Goal: Task Accomplishment & Management: Use online tool/utility

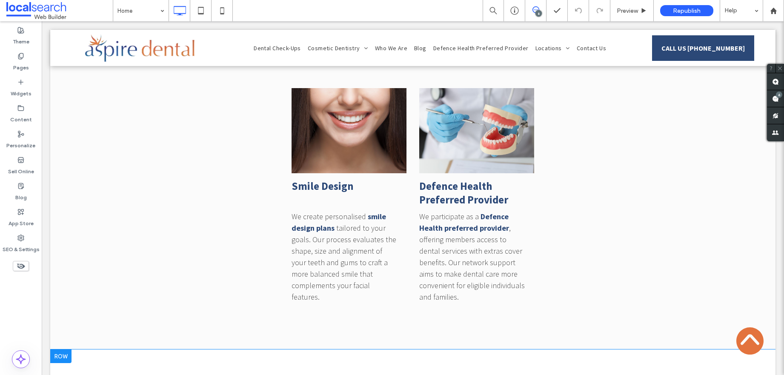
scroll to position [4563, 0]
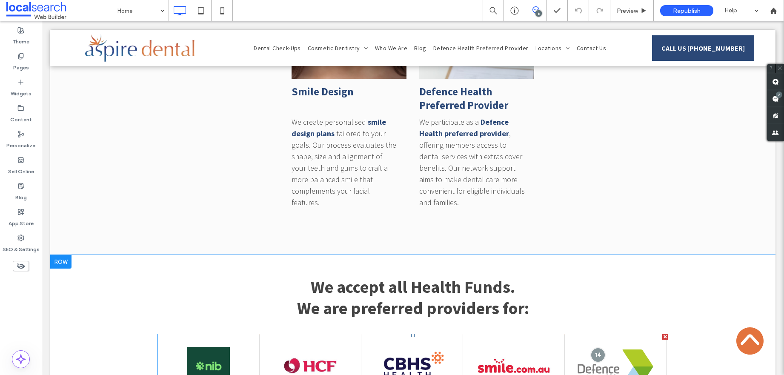
click at [468, 334] on div at bounding box center [514, 366] width 102 height 65
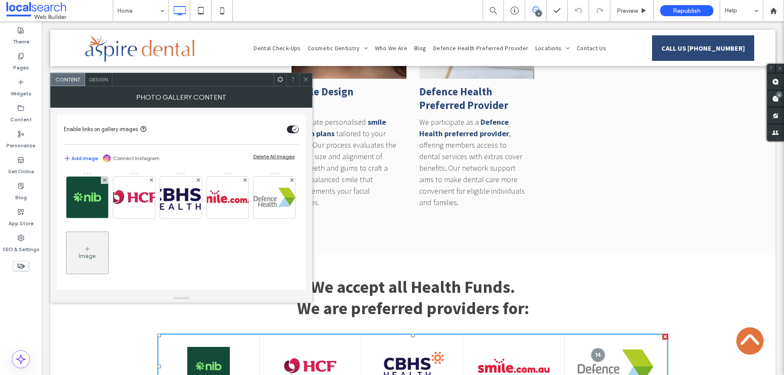
drag, startPoint x: 143, startPoint y: 255, endPoint x: 128, endPoint y: 258, distance: 16.0
click at [108, 255] on div "Image" at bounding box center [87, 253] width 42 height 40
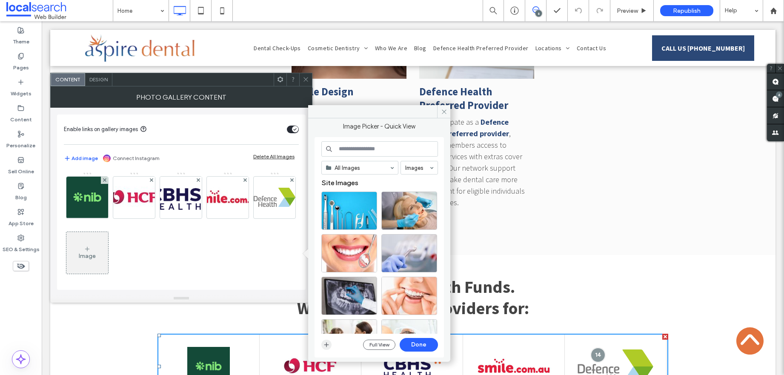
click at [328, 346] on icon "button" at bounding box center [326, 344] width 7 height 7
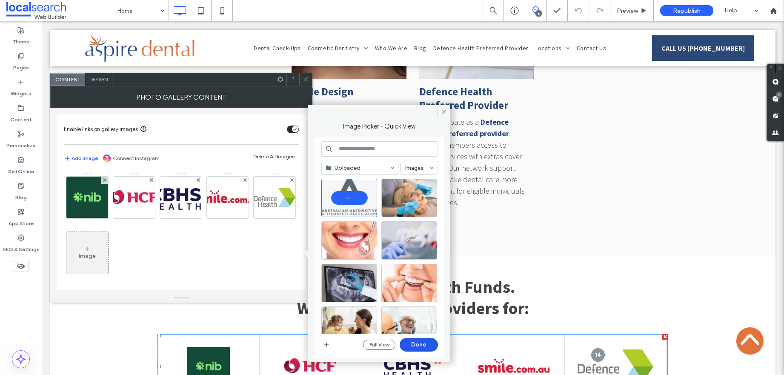
click at [418, 344] on button "Done" at bounding box center [419, 345] width 38 height 14
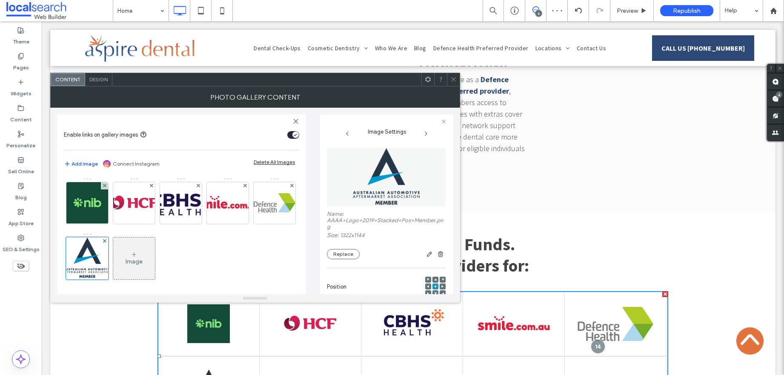
scroll to position [4711, 0]
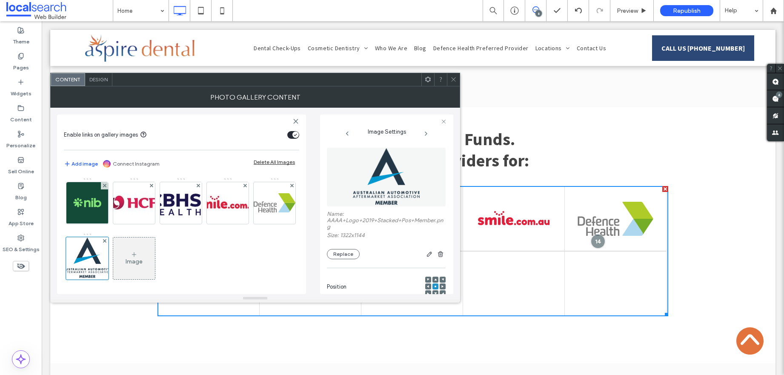
click at [99, 80] on span "Design" at bounding box center [98, 79] width 18 height 6
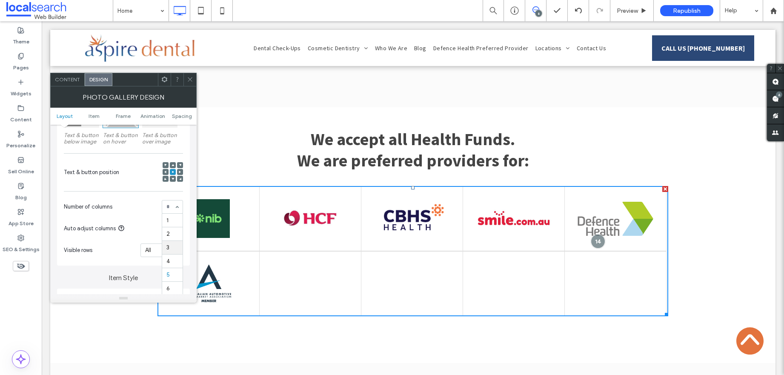
scroll to position [169, 0]
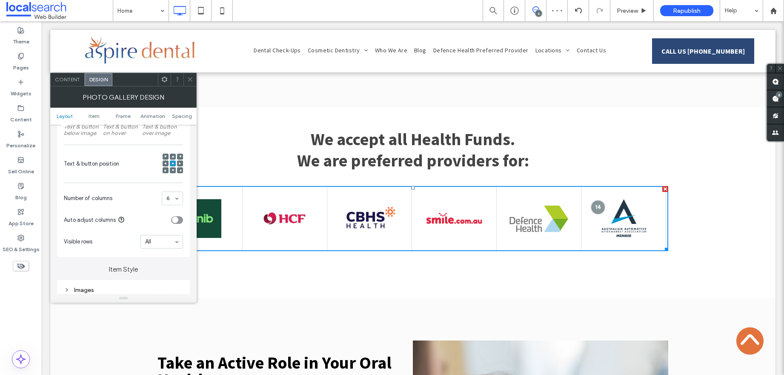
click at [189, 81] on icon at bounding box center [190, 79] width 6 height 6
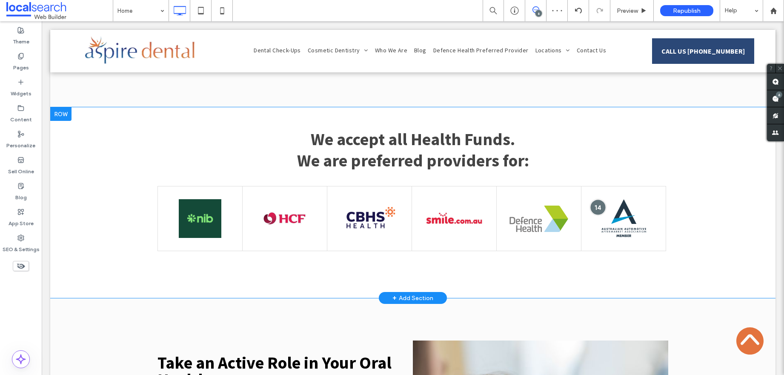
click at [592, 199] on div at bounding box center [598, 207] width 16 height 16
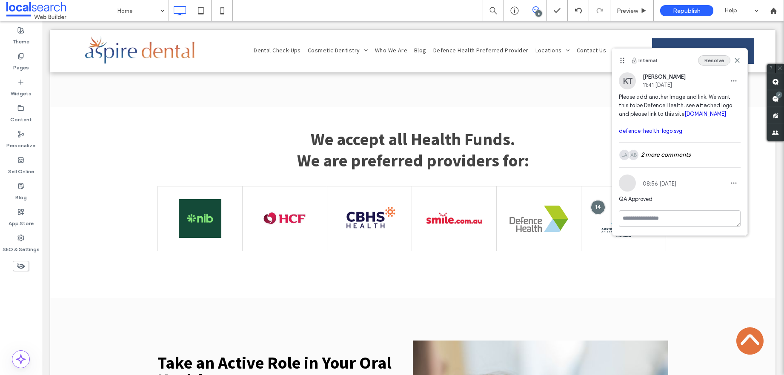
click at [728, 58] on button "Resolve" at bounding box center [714, 60] width 32 height 10
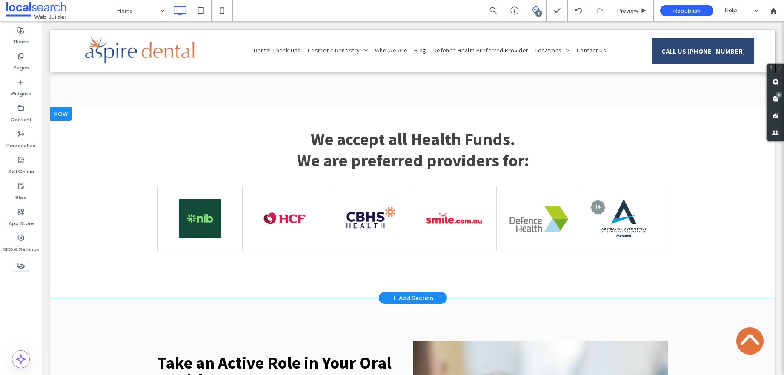
click at [573, 203] on div "We accept all Health Funds. We are preferred providers for: Button Click To Pas…" at bounding box center [412, 202] width 725 height 191
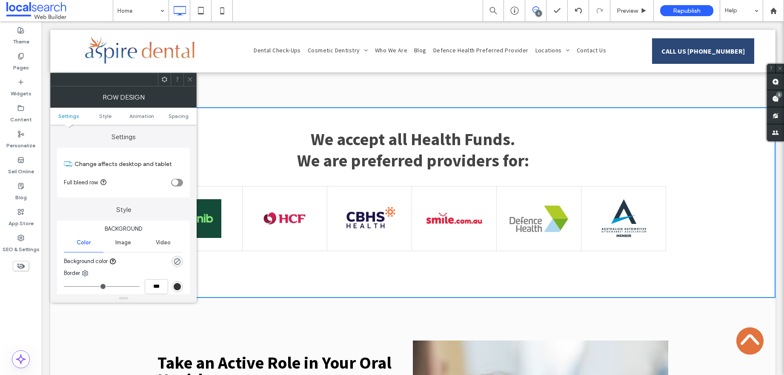
click at [616, 199] on link at bounding box center [623, 218] width 59 height 39
click at [189, 78] on icon at bounding box center [190, 79] width 6 height 6
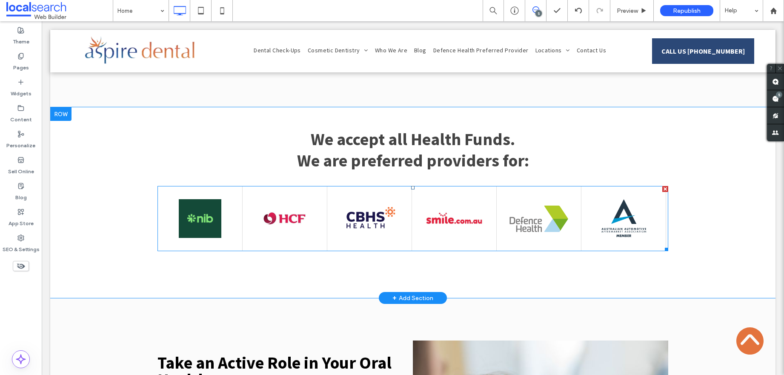
click at [633, 199] on link at bounding box center [623, 218] width 59 height 39
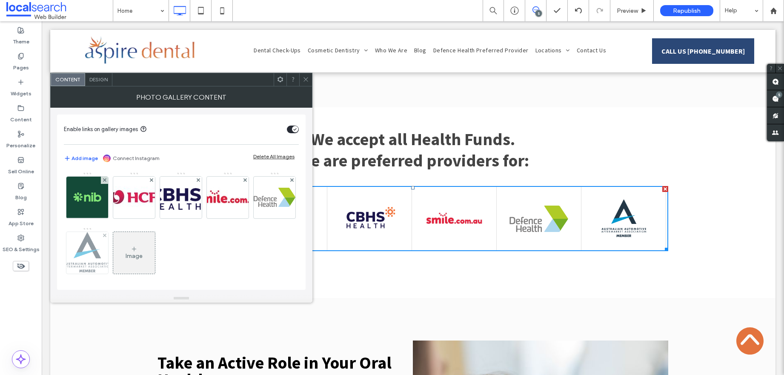
click at [111, 264] on img at bounding box center [87, 253] width 48 height 42
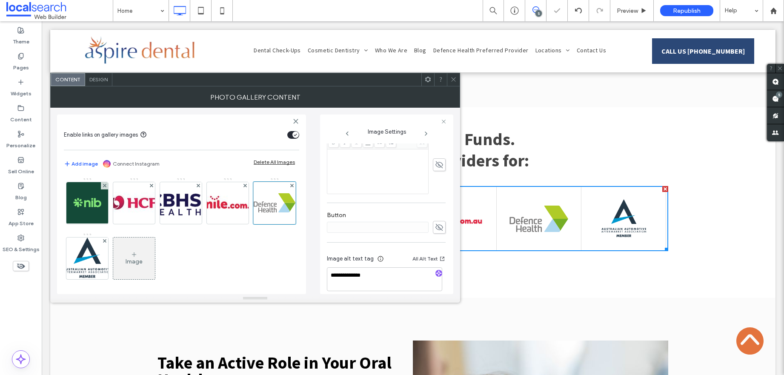
scroll to position [253, 0]
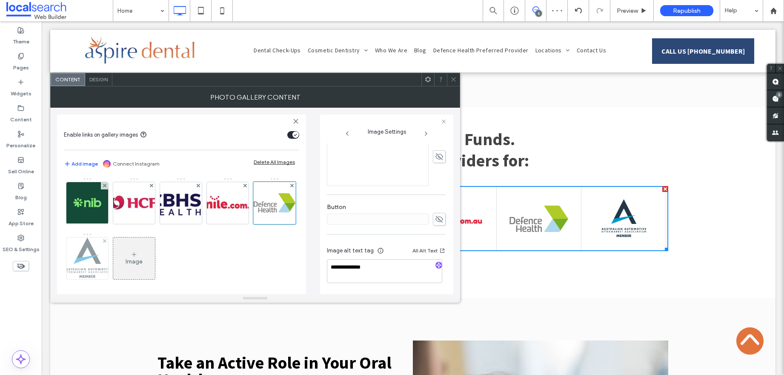
click at [111, 251] on img at bounding box center [87, 259] width 48 height 42
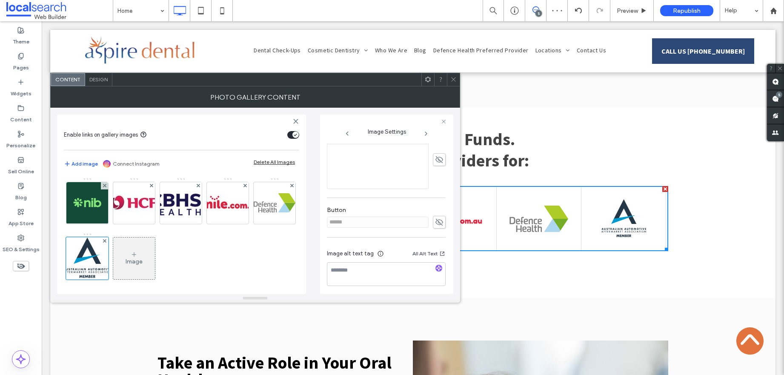
scroll to position [256, 0]
click at [353, 269] on textarea at bounding box center [386, 271] width 119 height 24
type textarea "********"
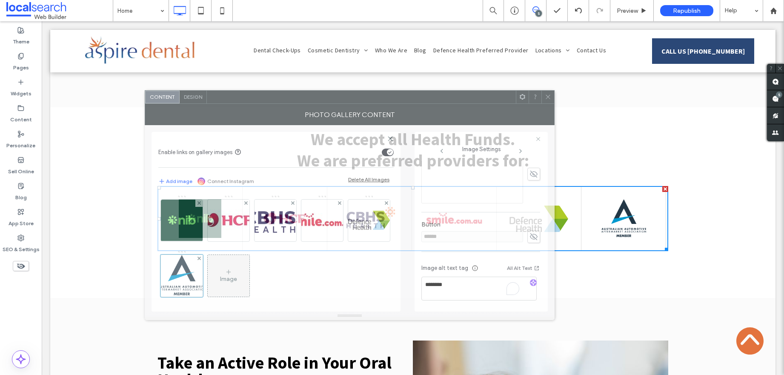
drag, startPoint x: 248, startPoint y: 84, endPoint x: 308, endPoint y: 76, distance: 60.6
click at [309, 91] on div at bounding box center [361, 97] width 309 height 13
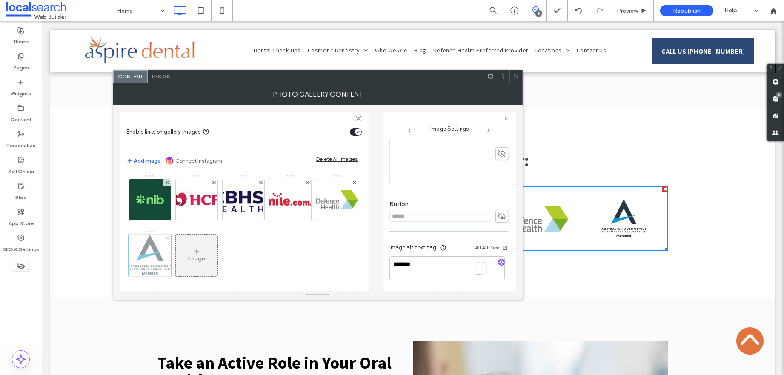
click at [169, 235] on span at bounding box center [167, 238] width 3 height 7
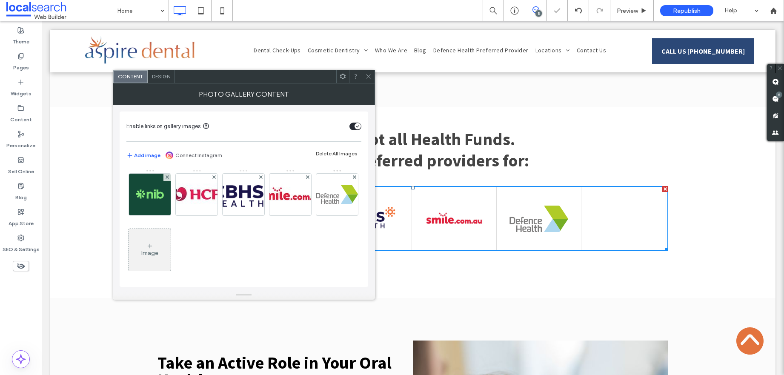
click at [160, 70] on div "Design" at bounding box center [161, 76] width 27 height 13
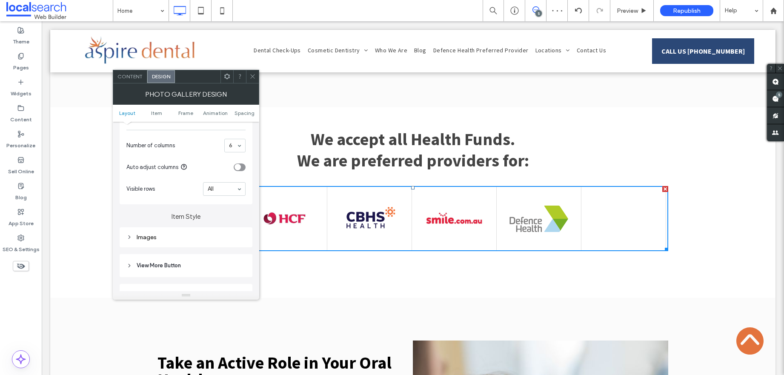
scroll to position [237, 0]
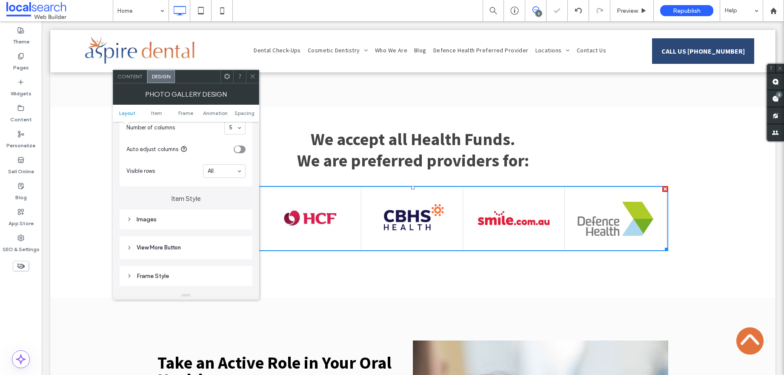
click at [253, 77] on use at bounding box center [252, 77] width 4 height 4
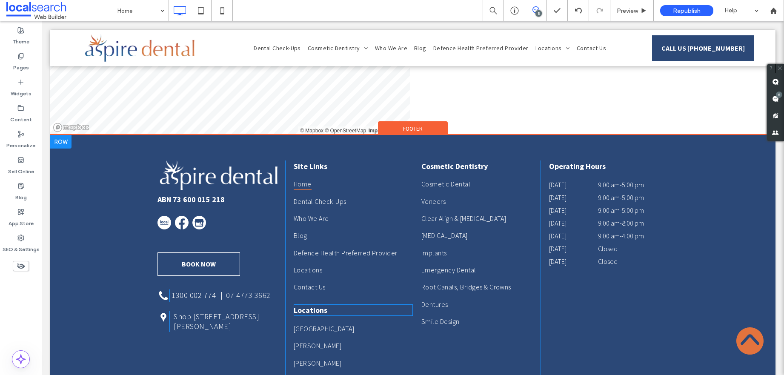
scroll to position [7349, 0]
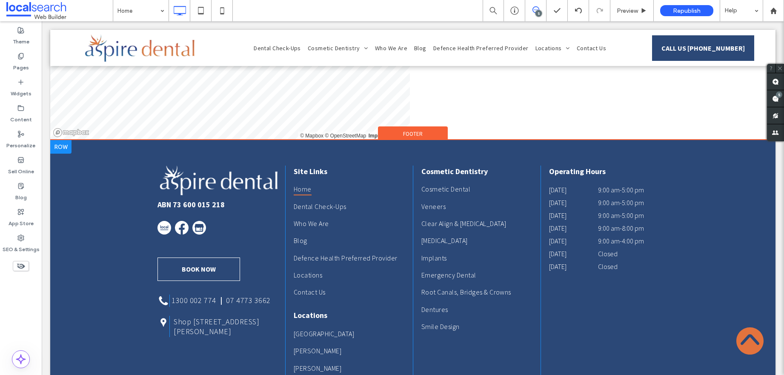
click at [590, 238] on div "Operating Hours [DATE] 9:00 am - 5:00 pm [DATE] 9:00 am - 5:00 pm [DATE] 9:00 a…" at bounding box center [605, 289] width 128 height 246
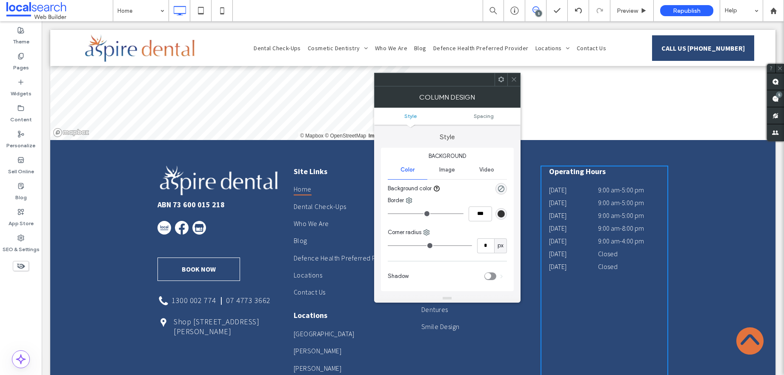
click at [514, 83] on span at bounding box center [514, 79] width 6 height 13
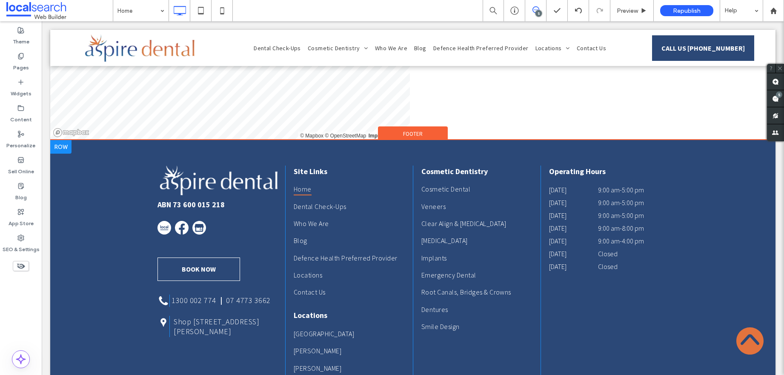
click at [602, 294] on div "Operating Hours [DATE] 9:00 am - 5:00 pm [DATE] 9:00 am - 5:00 pm [DATE] 9:00 a…" at bounding box center [605, 289] width 128 height 246
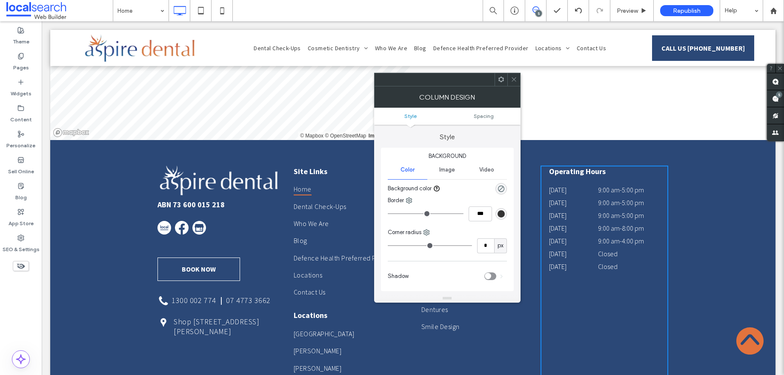
click at [518, 75] on div at bounding box center [513, 79] width 13 height 13
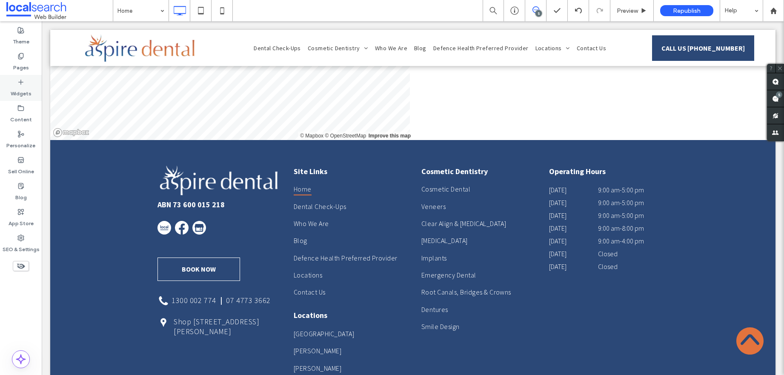
click at [21, 80] on use at bounding box center [21, 82] width 4 height 4
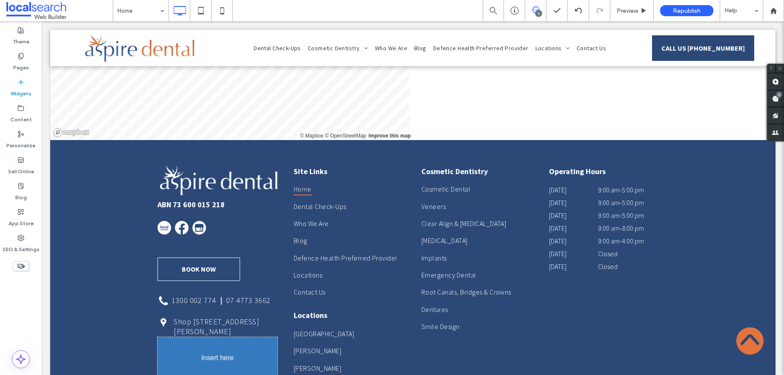
scroll to position [7352, 0]
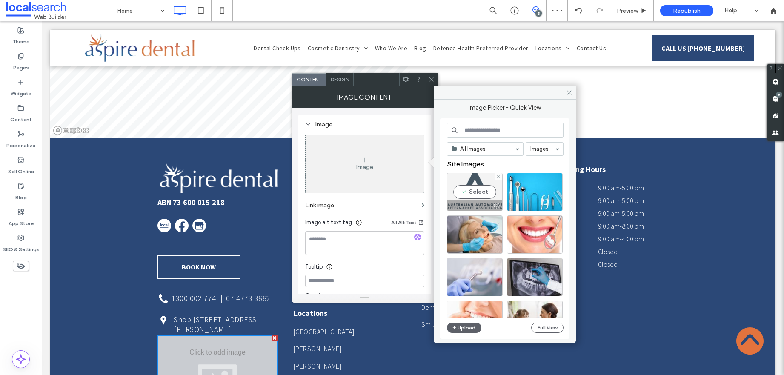
click at [461, 186] on div "Select" at bounding box center [475, 192] width 56 height 38
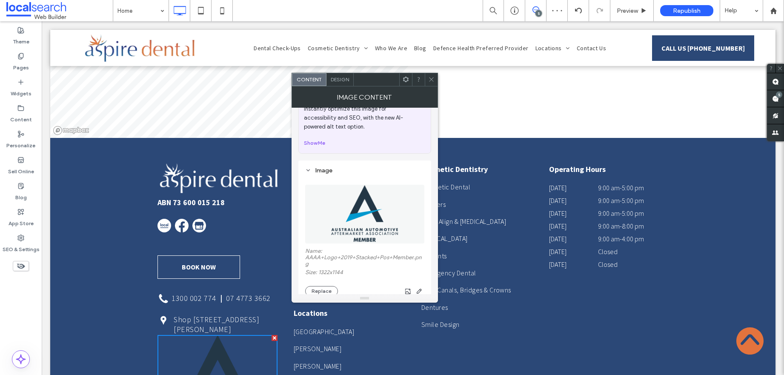
scroll to position [67, 0]
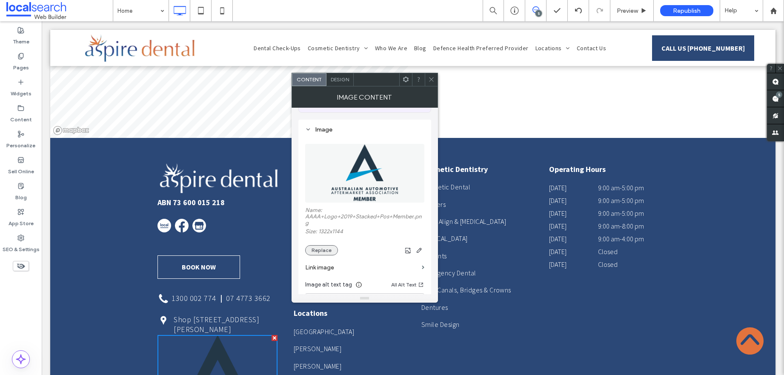
click at [326, 254] on button "Replace" at bounding box center [321, 250] width 33 height 10
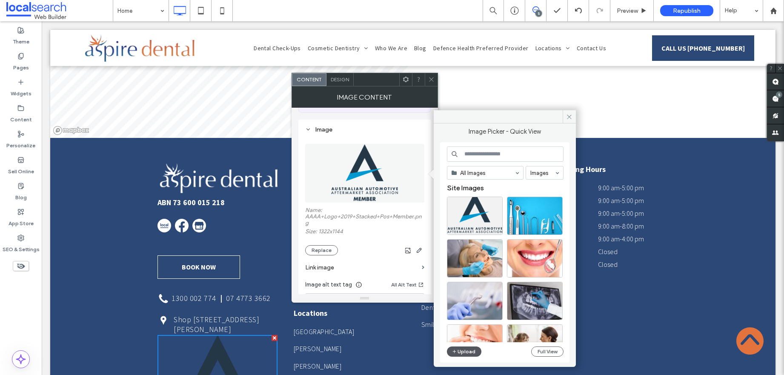
click at [467, 351] on button "Upload" at bounding box center [464, 352] width 35 height 10
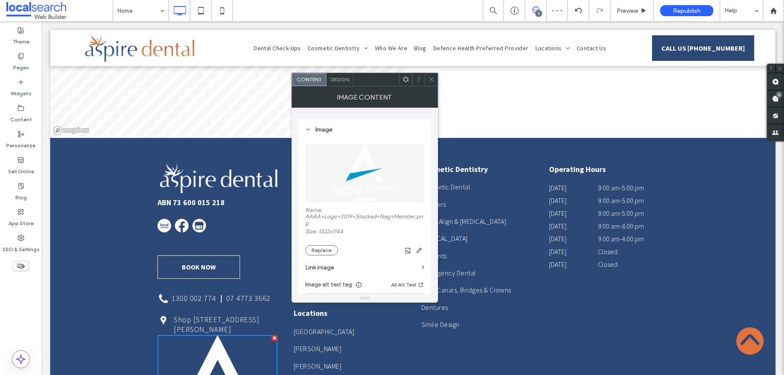
click at [431, 78] on icon at bounding box center [431, 79] width 6 height 6
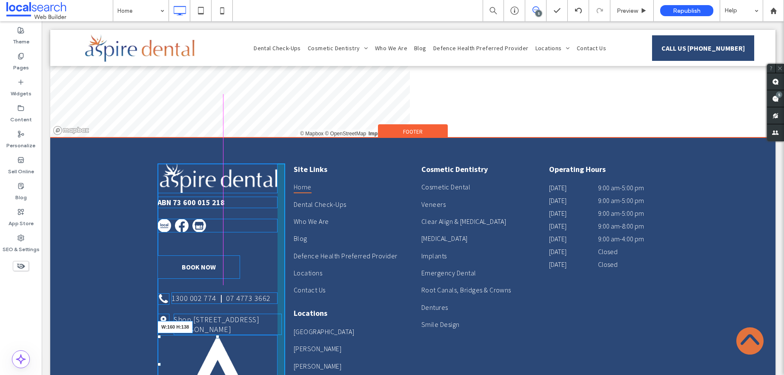
drag, startPoint x: 271, startPoint y: 344, endPoint x: 291, endPoint y: 350, distance: 20.7
click at [245, 310] on div "ABN 73 600 015 218 Book Now Click To Paste 1300 002 774 | 07 4773 3662 Click To…" at bounding box center [222, 286] width 128 height 246
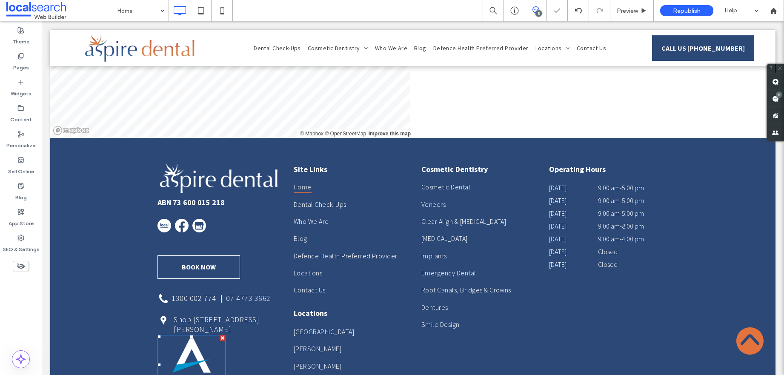
click at [100, 305] on div at bounding box center [392, 187] width 784 height 375
click at [197, 9] on icon at bounding box center [200, 10] width 17 height 17
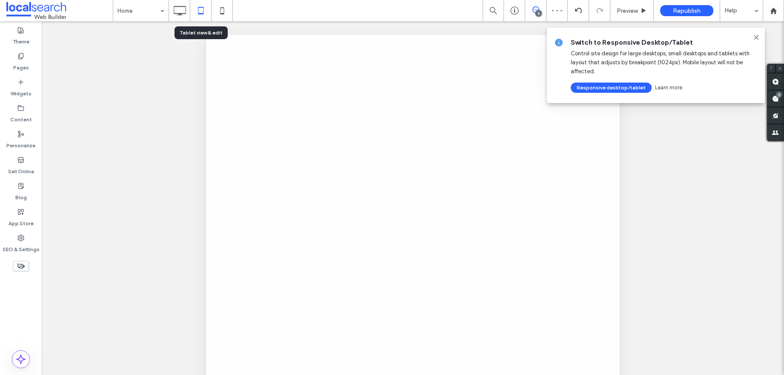
scroll to position [0, 0]
click at [215, 8] on div at bounding box center [392, 187] width 784 height 375
click at [220, 9] on div at bounding box center [392, 187] width 784 height 375
click at [221, 8] on div at bounding box center [392, 187] width 784 height 375
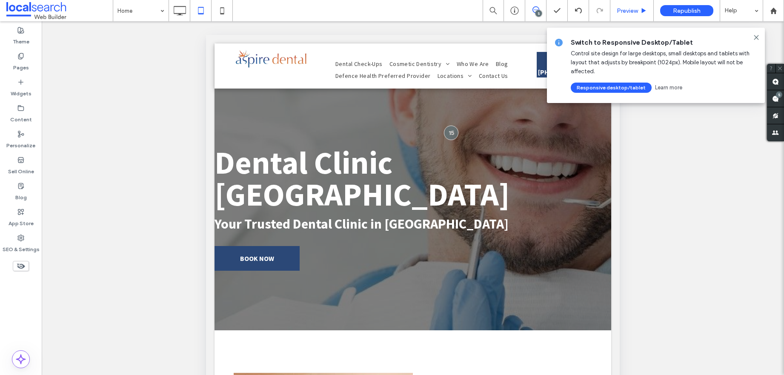
click at [225, 13] on icon at bounding box center [222, 10] width 17 height 17
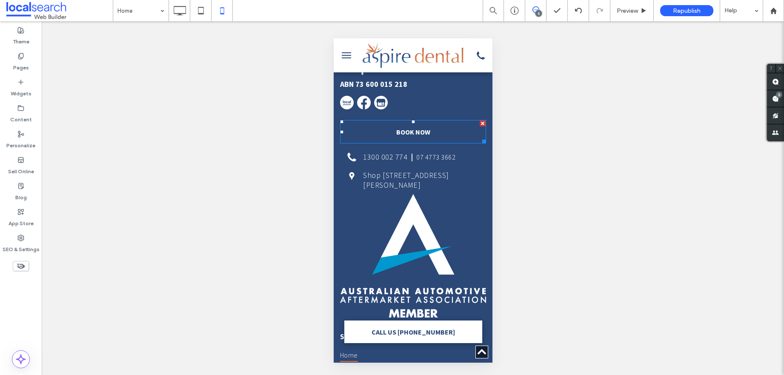
scroll to position [8137, 0]
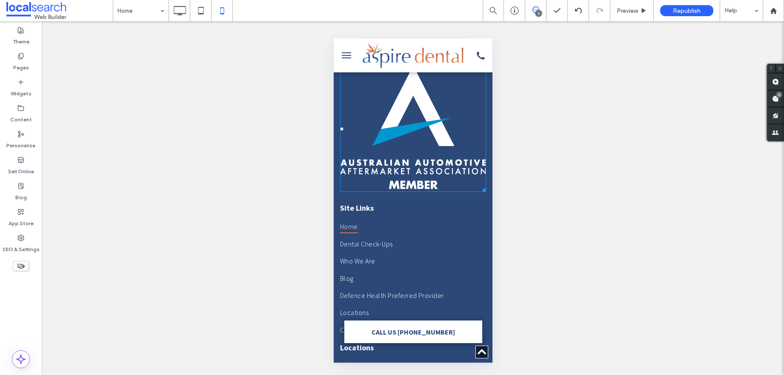
drag, startPoint x: 453, startPoint y: 170, endPoint x: 479, endPoint y: 202, distance: 42.0
click at [453, 170] on img at bounding box center [413, 129] width 146 height 126
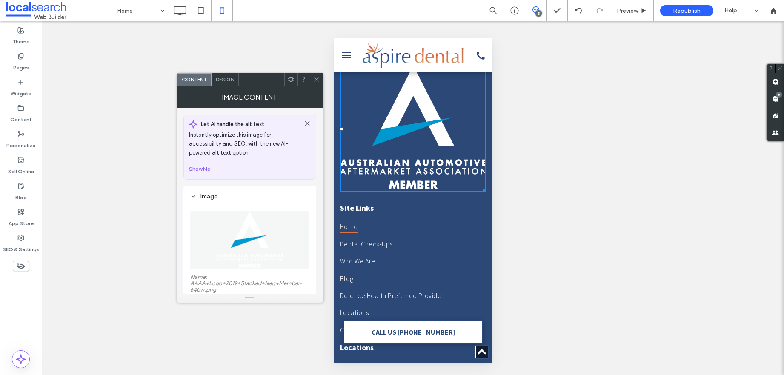
click at [316, 79] on use at bounding box center [316, 79] width 4 height 4
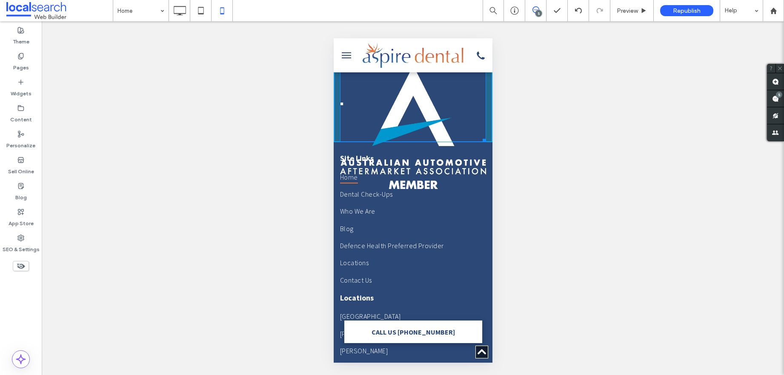
drag, startPoint x: 476, startPoint y: 226, endPoint x: 451, endPoint y: 191, distance: 43.9
click at [451, 191] on div "ABN 73 600 015 218 Book Now Click To Paste 1300 002 774 | 07 4773 3662 Click To…" at bounding box center [412, 301] width 159 height 765
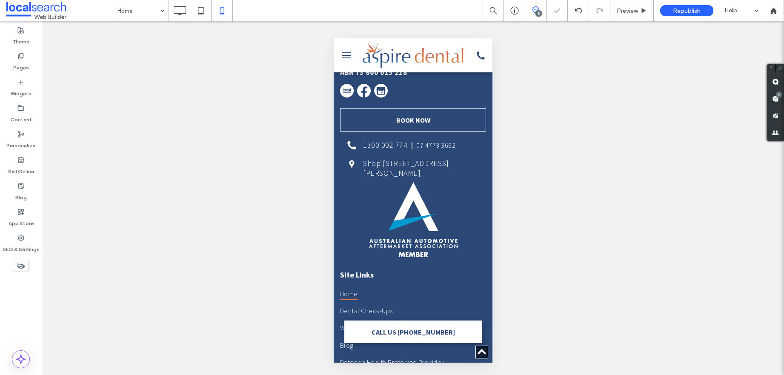
scroll to position [8023, 0]
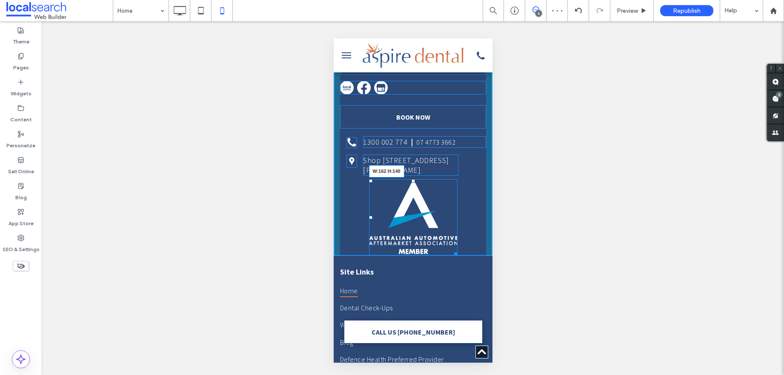
drag, startPoint x: 452, startPoint y: 296, endPoint x: 443, endPoint y: 287, distance: 12.6
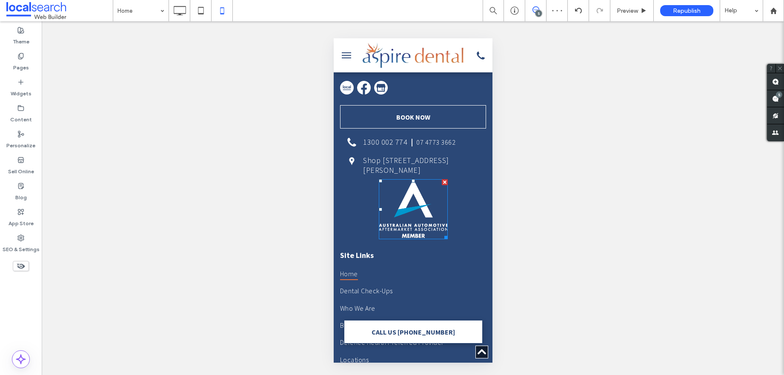
click at [568, 264] on div at bounding box center [392, 187] width 784 height 375
click at [479, 231] on div "ABN 73 600 015 218 Book Now Click To Paste 1300 002 774 | 07 4773 3662 Click To…" at bounding box center [412, 135] width 159 height 206
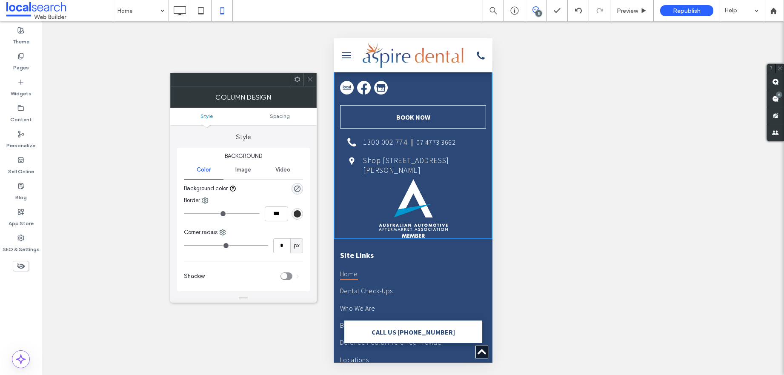
click at [310, 78] on icon at bounding box center [310, 79] width 6 height 6
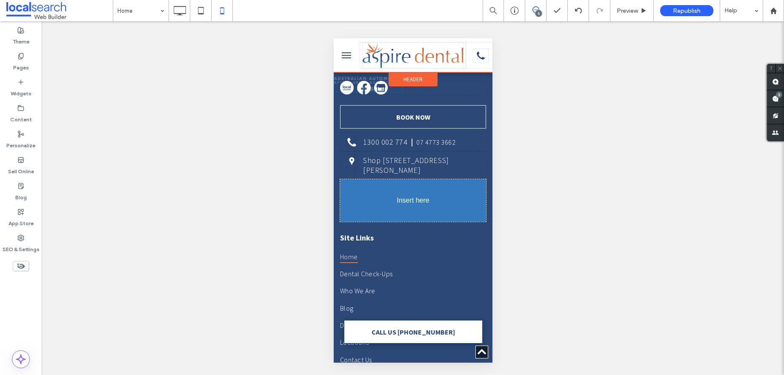
drag, startPoint x: 414, startPoint y: 245, endPoint x: 407, endPoint y: 244, distance: 7.3
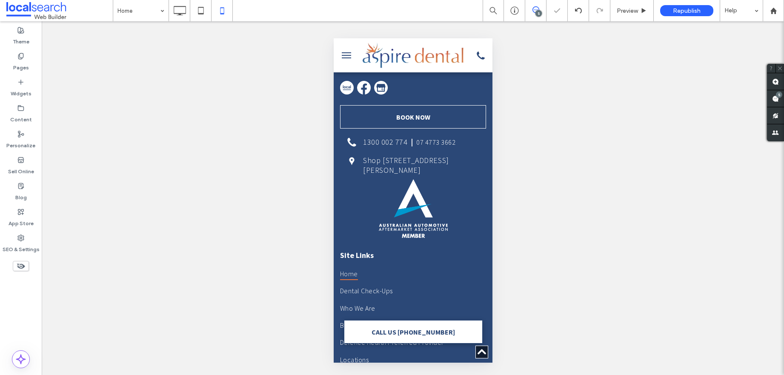
click at [479, 239] on div "ABN 73 600 015 218 Book Now Click To Paste 1300 002 774 | 07 4773 3662 Click To…" at bounding box center [412, 135] width 159 height 206
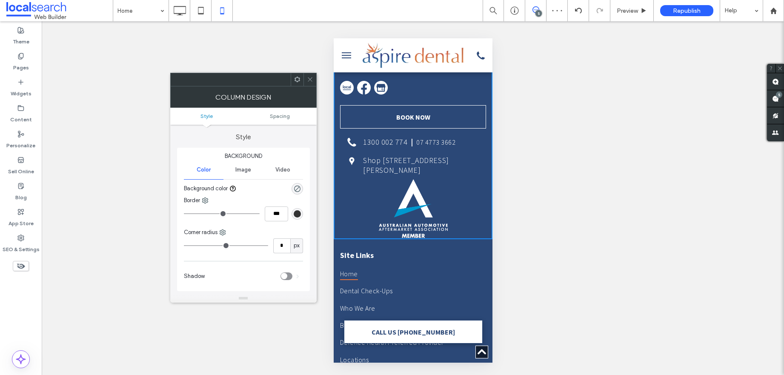
click at [308, 81] on use at bounding box center [310, 79] width 4 height 4
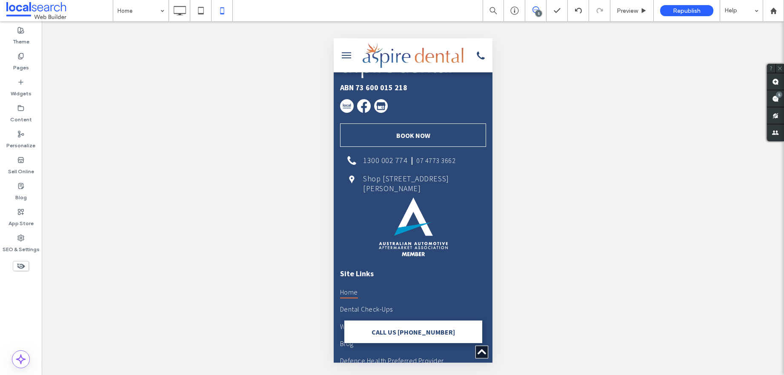
scroll to position [8037, 0]
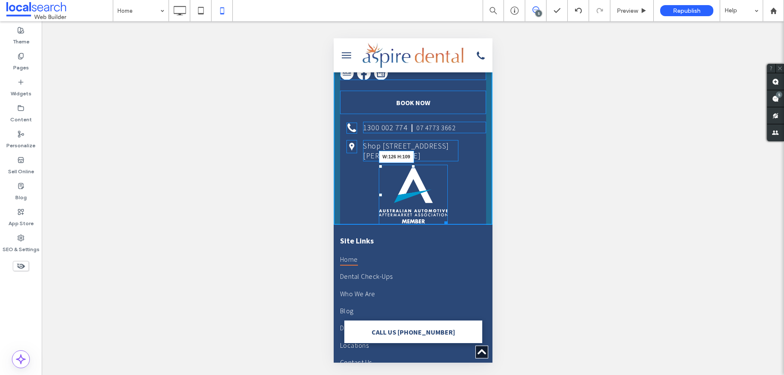
drag, startPoint x: 443, startPoint y: 265, endPoint x: 436, endPoint y: 264, distance: 7.3
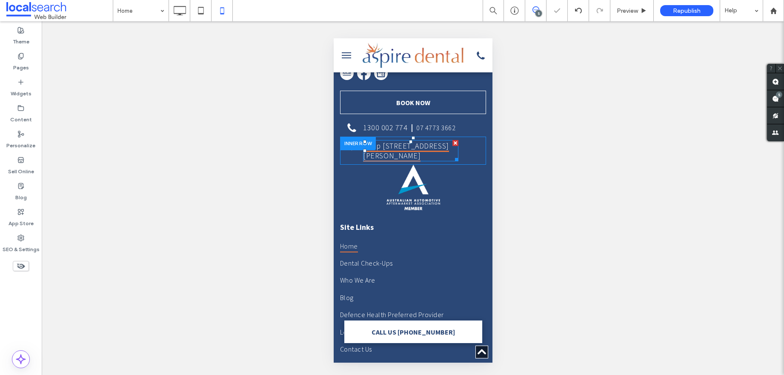
drag, startPoint x: 734, startPoint y: 254, endPoint x: 386, endPoint y: 198, distance: 352.7
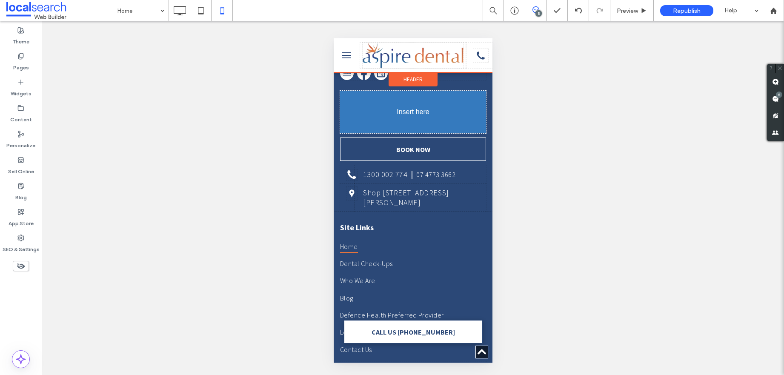
drag, startPoint x: 405, startPoint y: 226, endPoint x: 368, endPoint y: 154, distance: 81.3
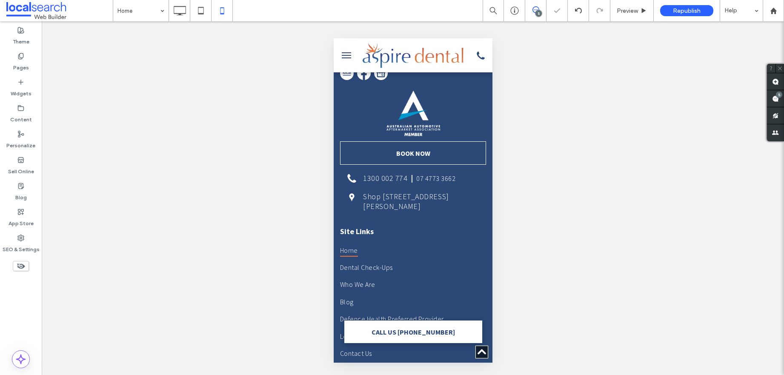
click at [352, 155] on div "ABN 73 600 015 218 Book Now Click To Paste 1300 002 774 | 07 4773 3662 Click To…" at bounding box center [412, 117] width 159 height 198
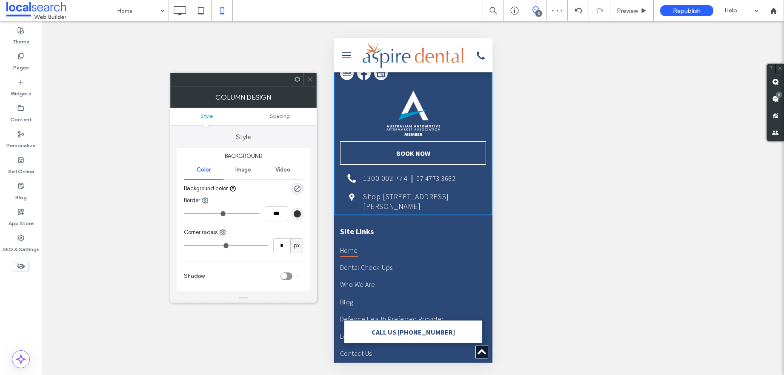
click at [312, 76] on icon at bounding box center [310, 79] width 6 height 6
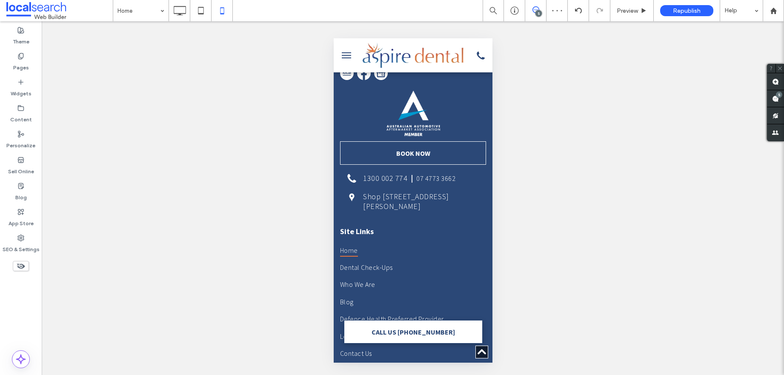
click at [370, 162] on div "ABN 73 600 015 218 Book Now Click To Paste 1300 002 774 | 07 4773 3662 Click To…" at bounding box center [412, 117] width 159 height 198
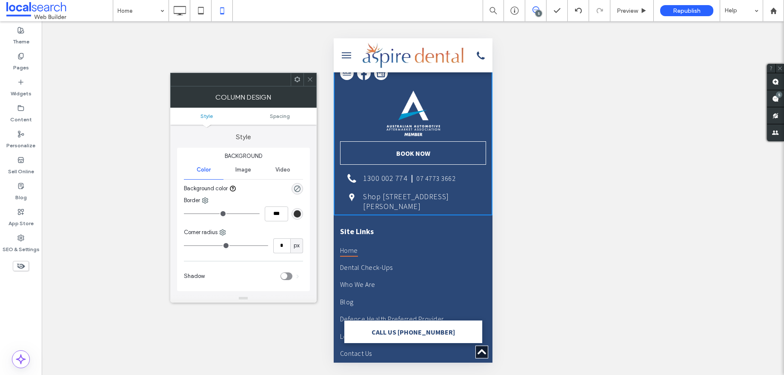
click at [430, 137] on img at bounding box center [413, 114] width 54 height 46
click at [411, 137] on img at bounding box center [413, 114] width 54 height 46
click at [308, 78] on icon at bounding box center [310, 79] width 6 height 6
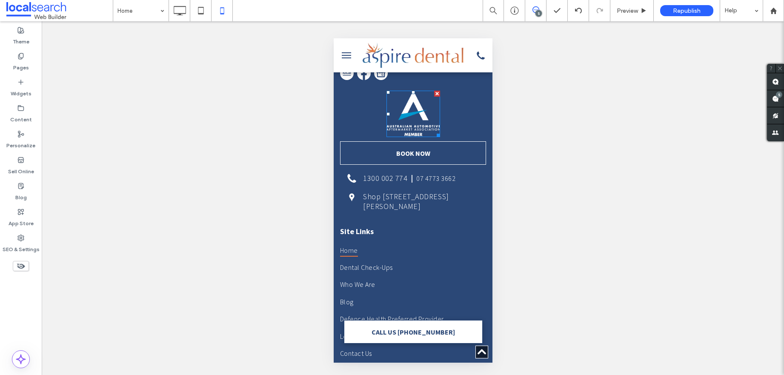
click at [413, 137] on img at bounding box center [413, 114] width 54 height 46
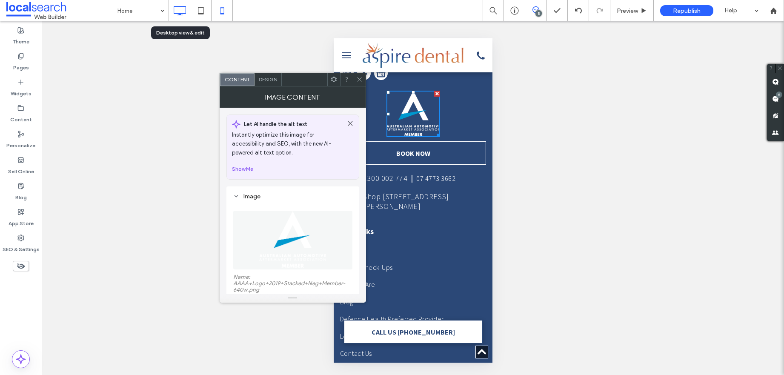
click at [180, 10] on icon at bounding box center [179, 10] width 17 height 17
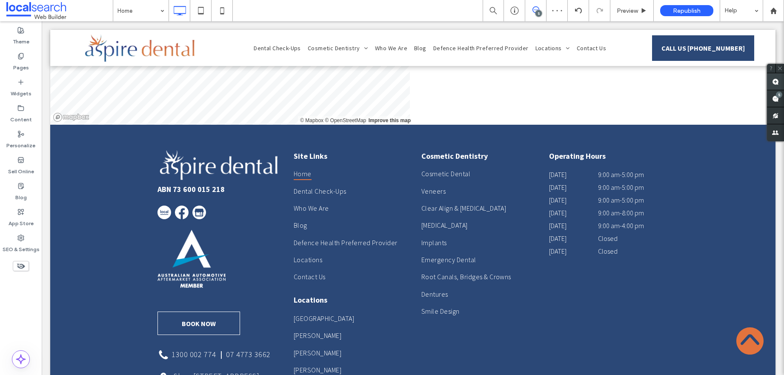
scroll to position [0, 0]
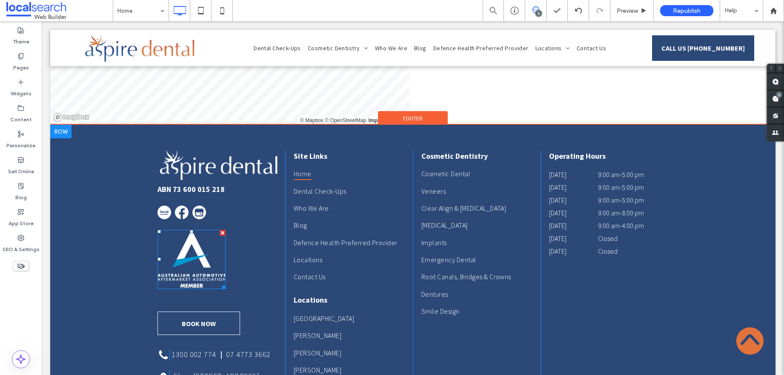
click at [195, 230] on img at bounding box center [192, 259] width 68 height 59
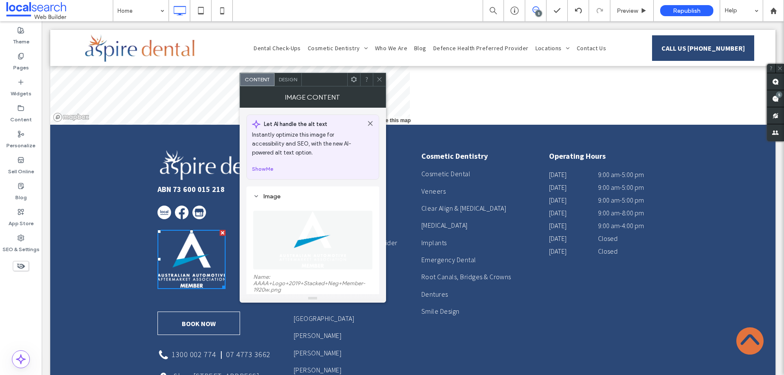
click at [378, 76] on span at bounding box center [379, 79] width 6 height 13
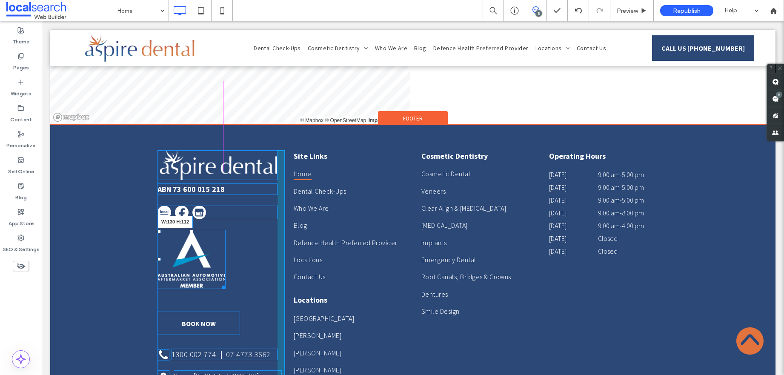
click at [215, 186] on div "ABN 73 600 015 218 W:130 H:112 Book Now Click To Paste 1300 002 774 | 07 4773 3…" at bounding box center [222, 273] width 128 height 246
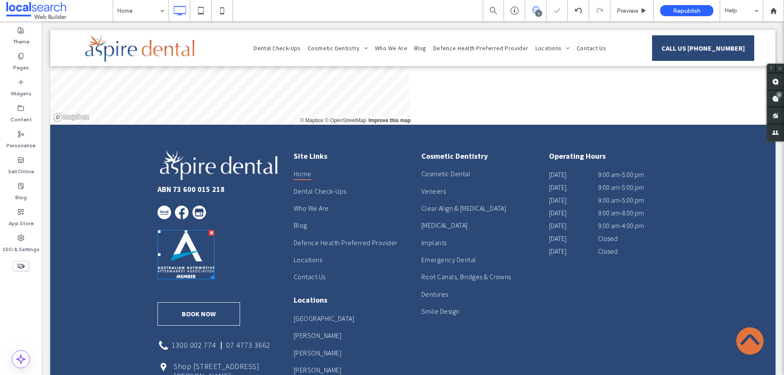
drag, startPoint x: 93, startPoint y: 189, endPoint x: 114, endPoint y: 179, distance: 23.2
click at [93, 189] on div at bounding box center [392, 187] width 784 height 375
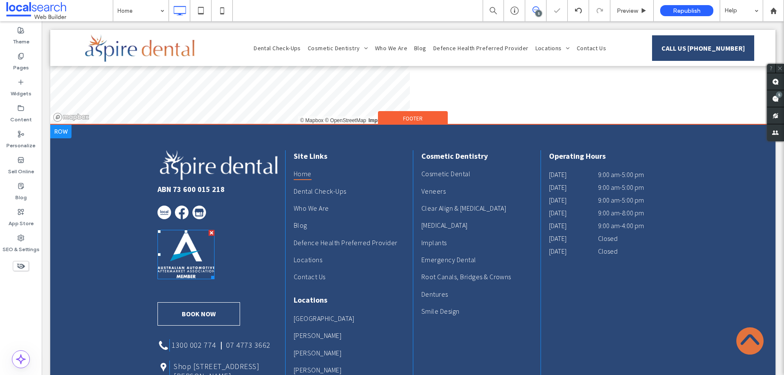
click at [194, 198] on div "ABN 73 600 015 218 Book Now Click To Paste 1300 002 774 | 07 4773 3662 Click To…" at bounding box center [222, 273] width 128 height 246
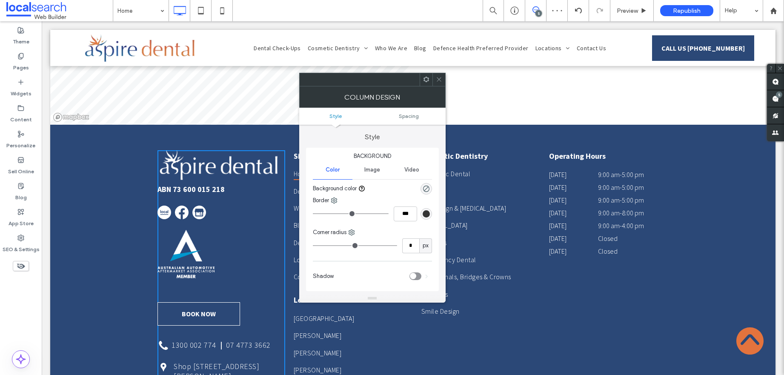
click at [231, 150] on div "ABN 73 600 015 218 Book Now Click To Paste 1300 002 774 | 07 4773 3662 Click To…" at bounding box center [222, 273] width 128 height 246
click at [222, 7] on use at bounding box center [222, 10] width 4 height 7
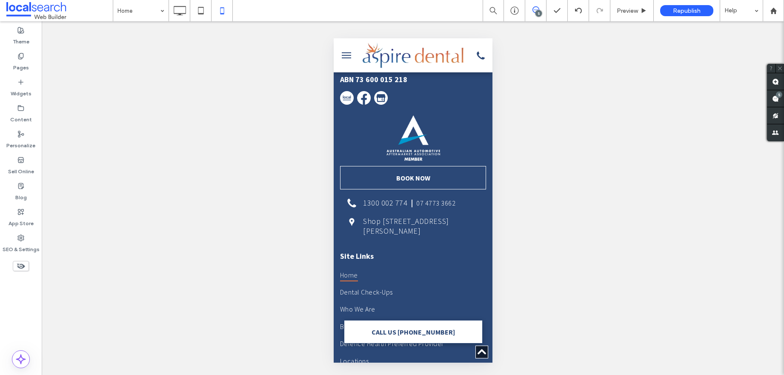
scroll to position [7977, 0]
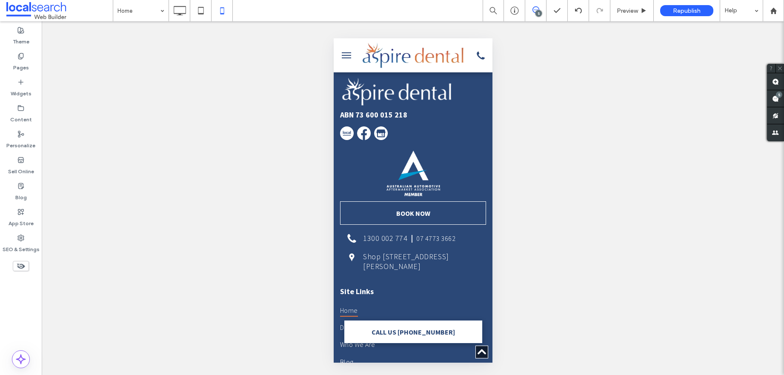
drag, startPoint x: 490, startPoint y: 95, endPoint x: 826, endPoint y: 355, distance: 425.2
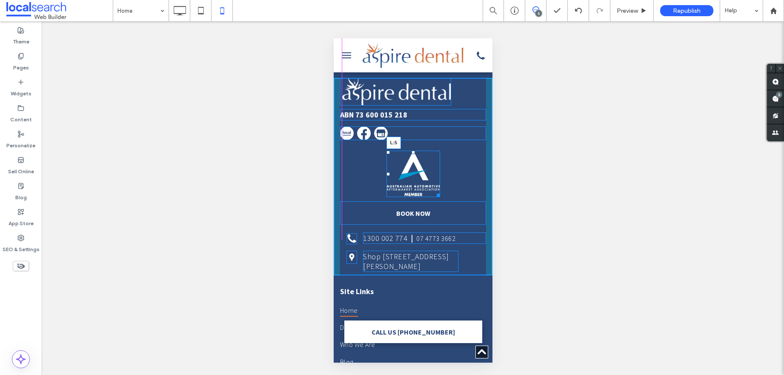
drag, startPoint x: 384, startPoint y: 218, endPoint x: 344, endPoint y: 218, distance: 40.9
click at [386, 176] on div at bounding box center [387, 173] width 3 height 3
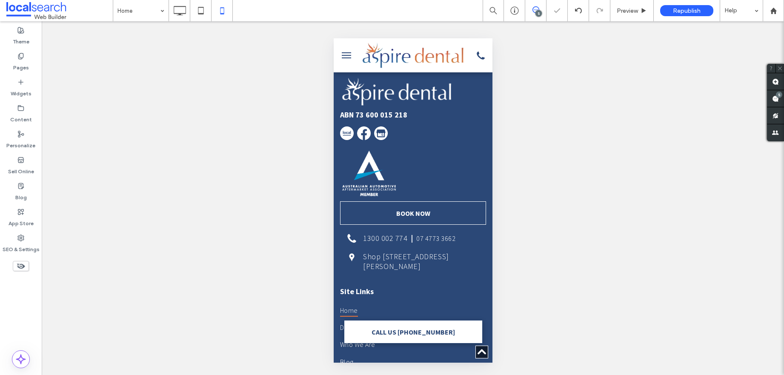
click at [582, 226] on div at bounding box center [392, 187] width 784 height 375
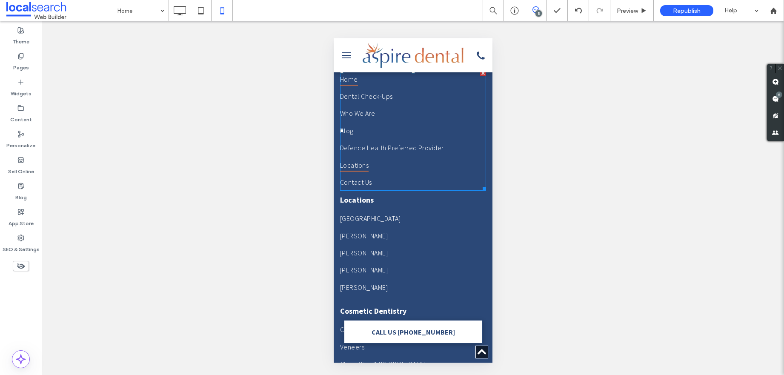
scroll to position [7945, 0]
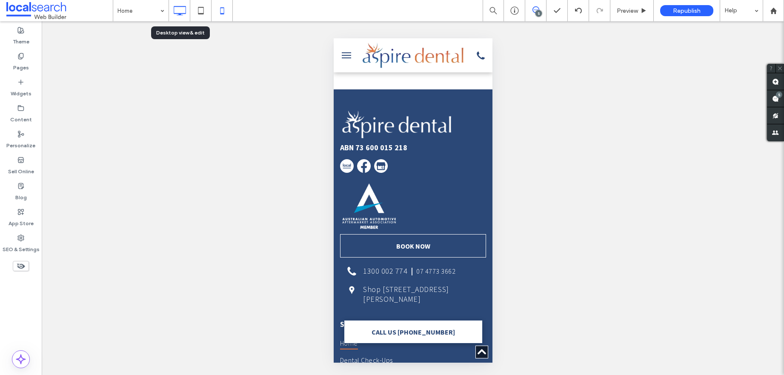
click at [187, 13] on icon at bounding box center [179, 10] width 17 height 17
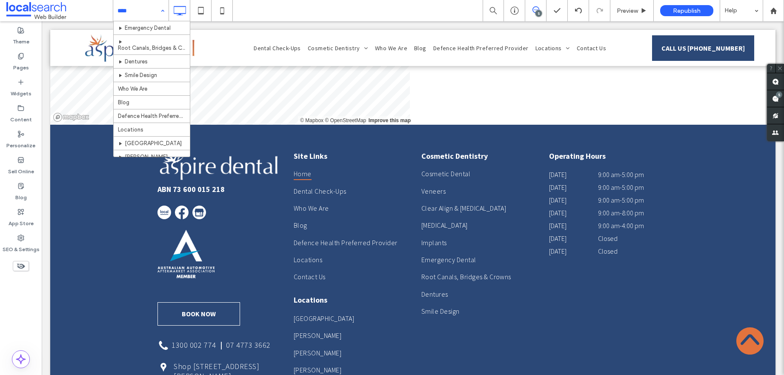
scroll to position [162, 0]
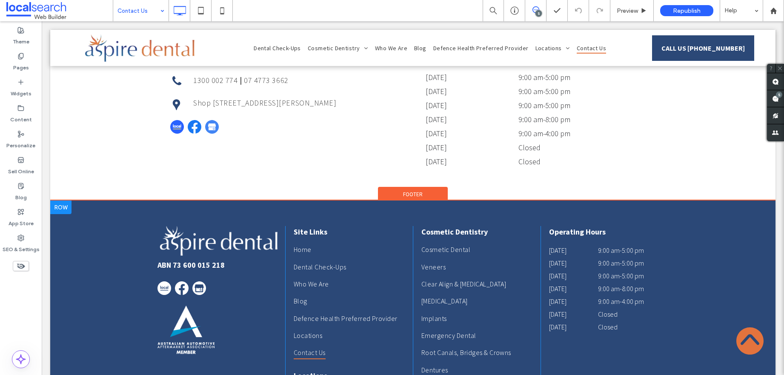
scroll to position [737, 0]
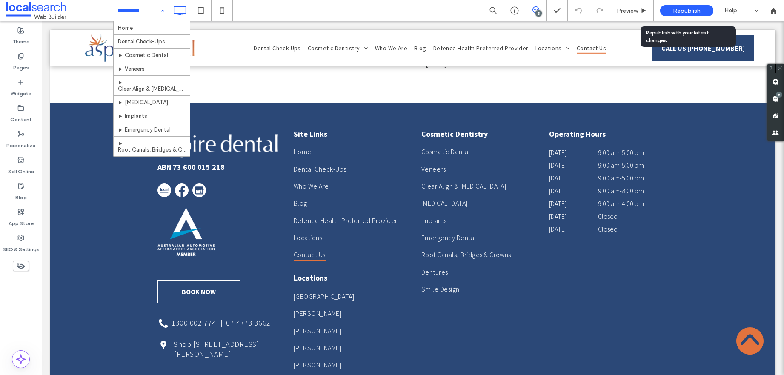
click at [683, 7] on span "Republish" at bounding box center [687, 10] width 28 height 7
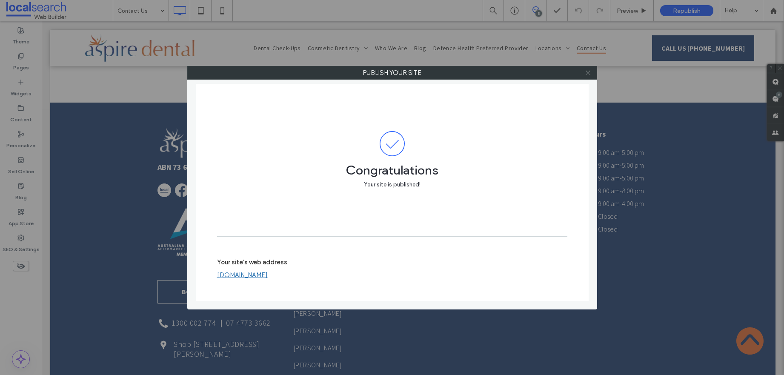
click at [585, 72] on icon at bounding box center [588, 72] width 6 height 6
